Goal: Entertainment & Leisure: Consume media (video, audio)

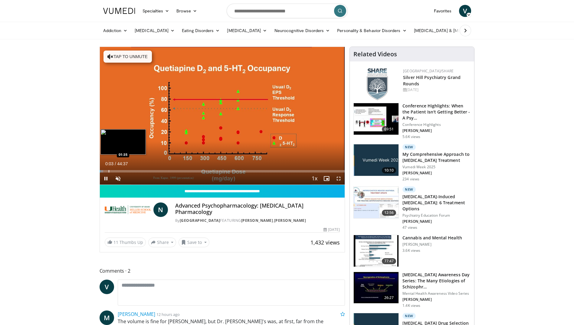
click at [108, 170] on div "Loaded : 1.48% 00:03 01:35" at bounding box center [222, 171] width 245 height 2
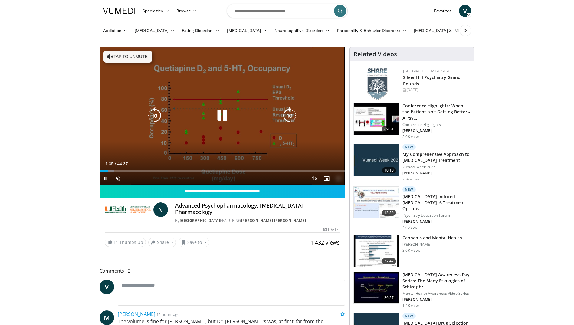
drag, startPoint x: 339, startPoint y: 179, endPoint x: 340, endPoint y: 201, distance: 22.4
click at [339, 179] on span "Video Player" at bounding box center [339, 178] width 12 height 12
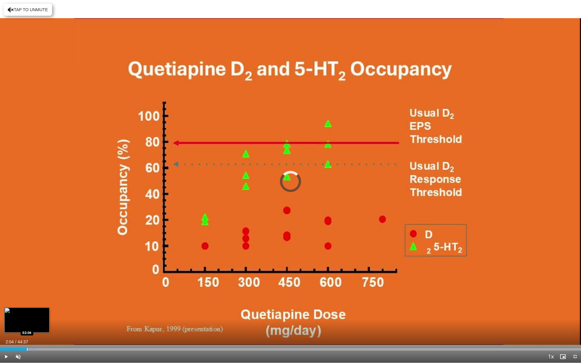
click at [27, 325] on div "Progress Bar" at bounding box center [27, 349] width 1 height 2
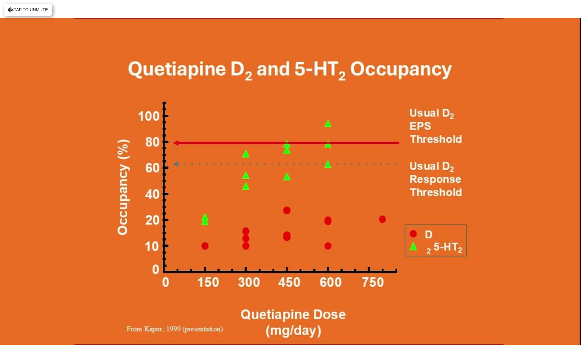
click at [35, 325] on video-js "**********" at bounding box center [290, 181] width 581 height 363
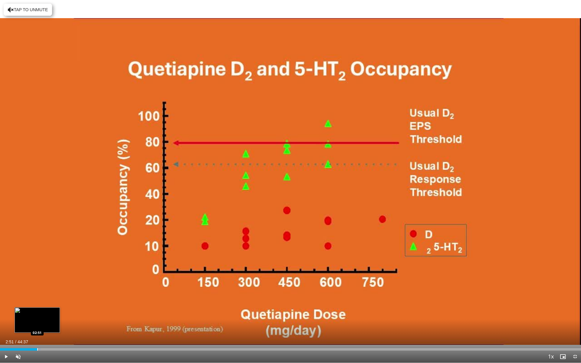
click at [37, 325] on div "Loaded : 7.04% 02:08 02:51" at bounding box center [290, 348] width 581 height 6
click at [46, 325] on div "Loaded : 8.89% 02:52 03:31" at bounding box center [290, 348] width 581 height 6
click at [58, 325] on div "Loaded : 10.37% 04:27 04:24" at bounding box center [290, 348] width 581 height 6
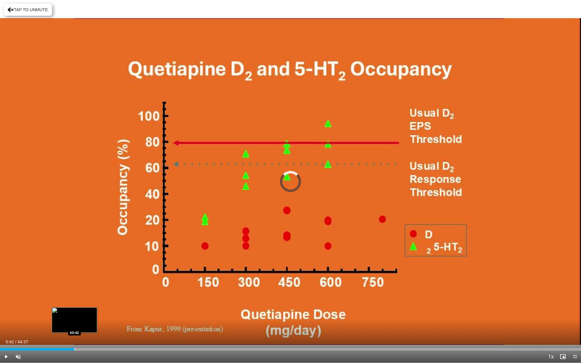
click at [74, 325] on div "Loaded : 12.60% 04:31 05:42" at bounding box center [290, 348] width 581 height 6
click at [90, 325] on div "Loaded : 0.00% 06:55 06:55" at bounding box center [290, 348] width 581 height 6
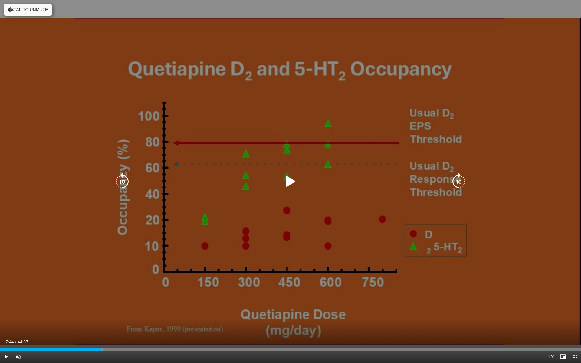
click at [101, 325] on div "Loaded : 17.78% 07:44 06:55" at bounding box center [290, 348] width 581 height 6
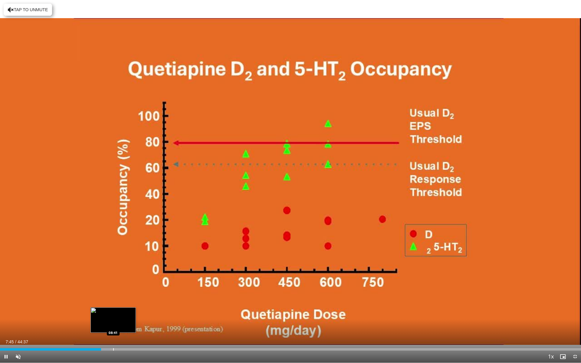
click at [113, 325] on div "Progress Bar" at bounding box center [113, 349] width 1 height 2
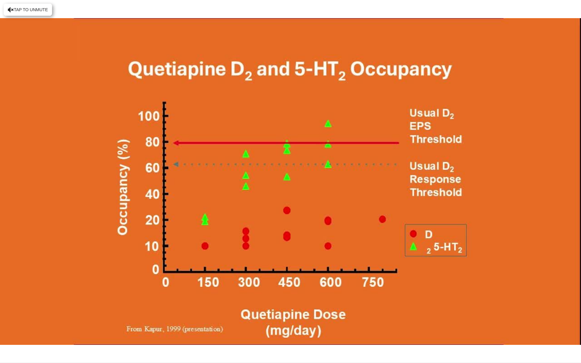
click at [122, 325] on div "10 seconds Tap to unmute" at bounding box center [290, 181] width 581 height 363
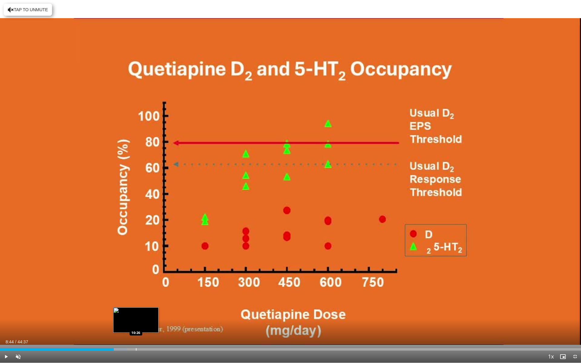
click at [136, 325] on div "Loaded : 21.86% 08:44 10:26" at bounding box center [290, 348] width 581 height 6
click at [149, 325] on div "Loaded : 25.80% 10:26 11:24" at bounding box center [290, 348] width 581 height 6
click at [162, 325] on div "Progress Bar" at bounding box center [152, 349] width 21 height 2
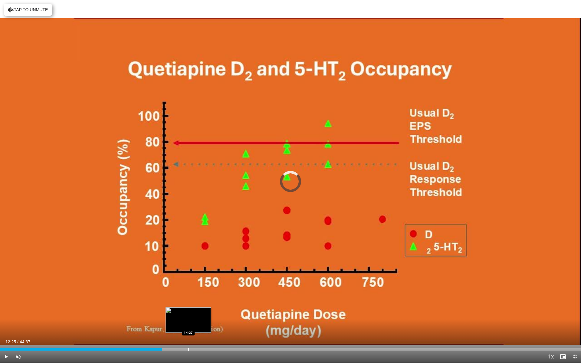
click at [188, 325] on div "Loaded : 0.00% 12:25 14:27" at bounding box center [290, 348] width 581 height 6
click at [200, 325] on div "Loaded : 34.78% 14:25 15:17" at bounding box center [290, 348] width 581 height 6
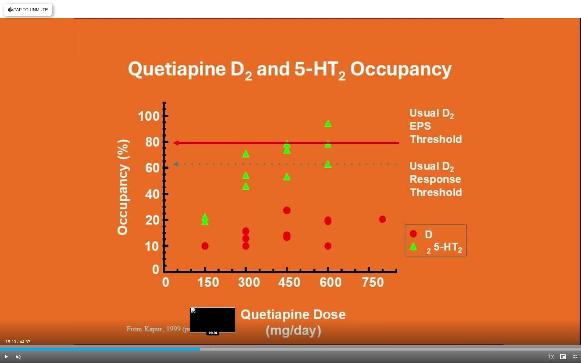
click at [213, 325] on div "Loaded : 34.83% 15:20 16:20" at bounding box center [290, 348] width 581 height 6
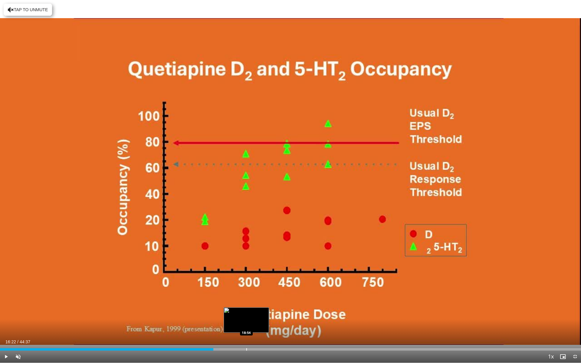
click at [246, 325] on div "Loaded : 37.77% 16:22 18:54" at bounding box center [290, 348] width 581 height 6
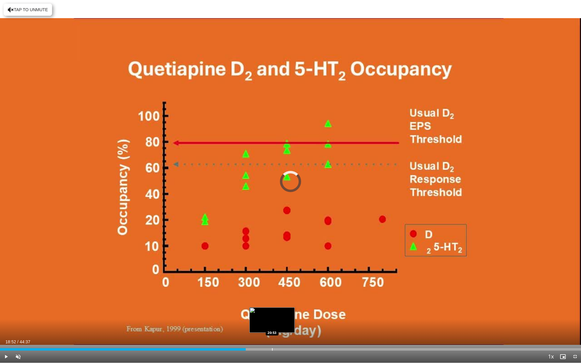
click at [272, 325] on div "Loaded : 0.00% 18:52 20:53" at bounding box center [290, 348] width 581 height 6
click at [286, 325] on div "Loaded : 49.28% 21:56 21:56" at bounding box center [290, 348] width 581 height 6
click at [319, 325] on div "Loaded : 0.00% 21:56 24:28" at bounding box center [290, 348] width 581 height 6
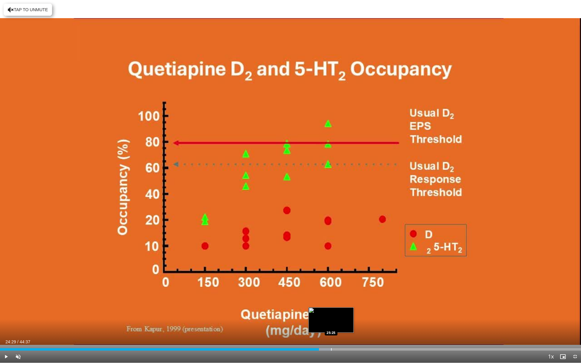
click at [332, 325] on div "Loaded : 57.21% 24:29 25:25" at bounding box center [290, 348] width 581 height 6
click at [357, 325] on div "Progress Bar" at bounding box center [357, 349] width 1 height 2
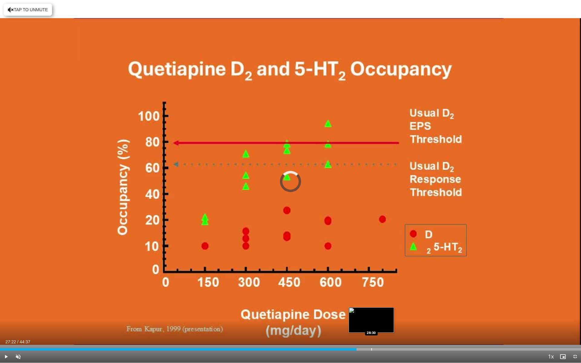
click at [371, 325] on div "Loaded : 0.00% 27:22 28:30" at bounding box center [290, 348] width 581 height 6
click at [386, 325] on div "Loaded : 66.18% 28:30 29:36" at bounding box center [290, 348] width 581 height 6
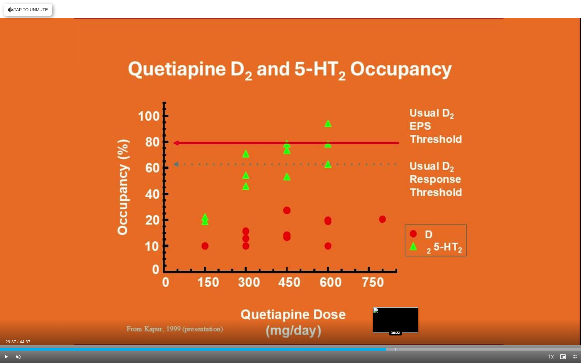
click at [395, 325] on div "Loaded : 68.80% 29:37 30:22" at bounding box center [290, 348] width 581 height 6
click at [411, 325] on div "Loaded : 70.40% 30:22 31:33" at bounding box center [290, 348] width 581 height 6
click at [424, 325] on div "Loaded : 73.00% 31:33 32:33" at bounding box center [290, 348] width 581 height 6
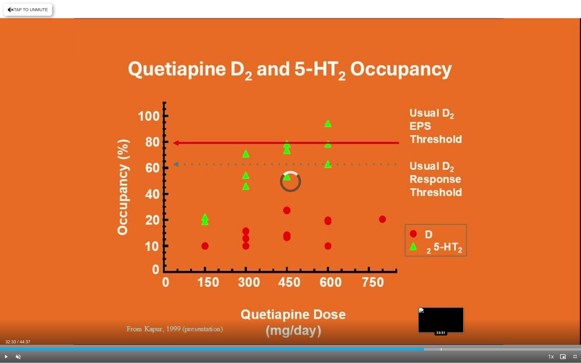
click at [441, 325] on div "Loaded : 75.22% 32:33 33:51" at bounding box center [290, 348] width 581 height 6
click at [463, 325] on div "Loaded : 76.65% 33:50 35:31" at bounding box center [290, 348] width 581 height 6
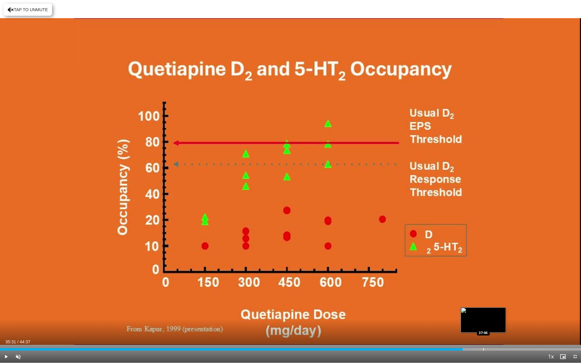
click at [483, 325] on div "Loaded : 81.14% 35:31 37:06" at bounding box center [290, 348] width 581 height 6
click at [496, 325] on div "Loaded : 84.12% 37:06 38:05" at bounding box center [290, 348] width 581 height 6
click at [509, 325] on div "Loaded : 87.50% 38:05 39:03" at bounding box center [290, 348] width 581 height 6
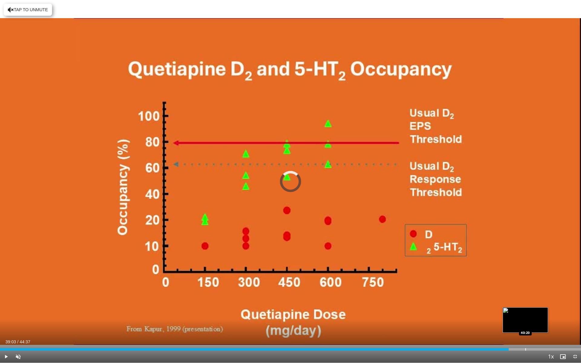
click at [526, 325] on div "Loaded : 0.00% 39:03 40:20" at bounding box center [290, 348] width 581 height 6
click at [542, 325] on div "Loaded : 92.73% 40:21 41:37" at bounding box center [290, 348] width 581 height 6
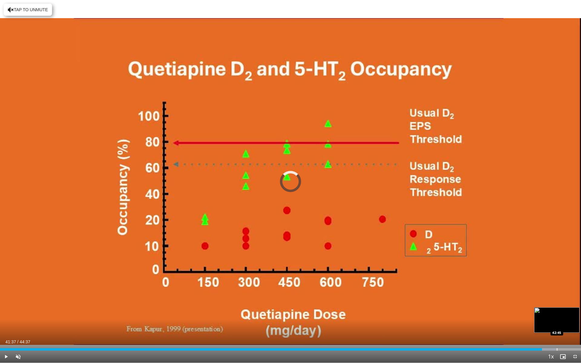
click at [557, 325] on div "Progress Bar" at bounding box center [557, 349] width 1 height 2
click at [570, 325] on div "Progress Bar" at bounding box center [570, 349] width 1 height 2
